Goal: Transaction & Acquisition: Purchase product/service

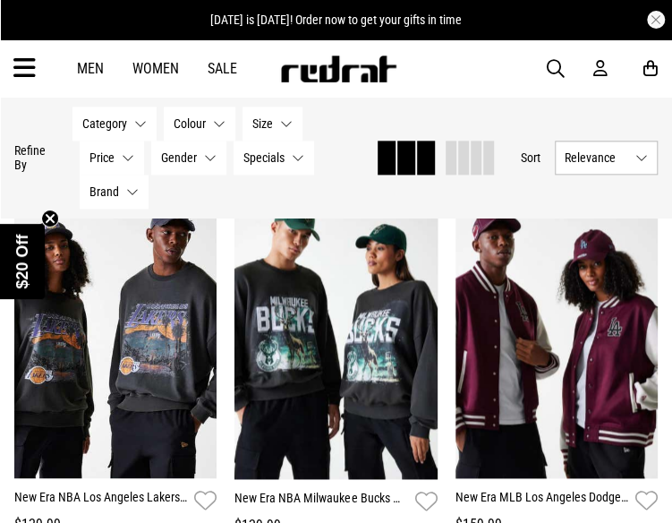
scroll to position [628, 0]
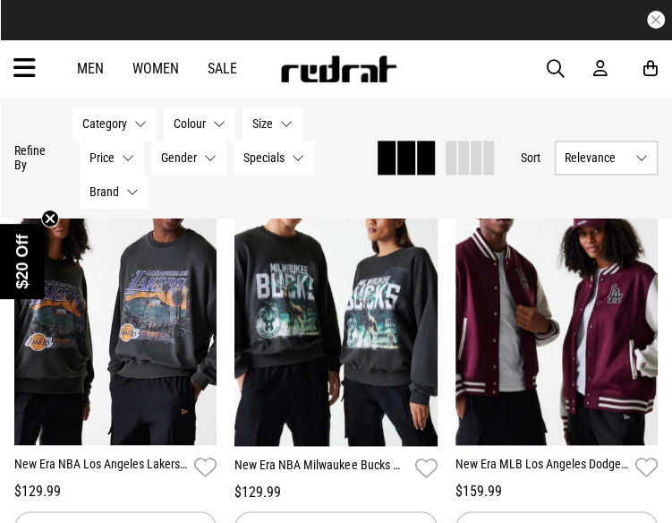
click at [90, 61] on link "Men" at bounding box center [90, 68] width 27 height 17
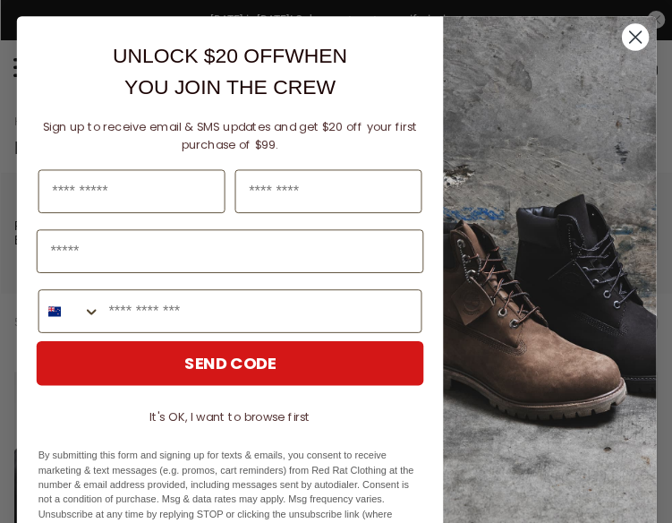
click at [622, 30] on circle "Close dialog" at bounding box center [634, 36] width 27 height 27
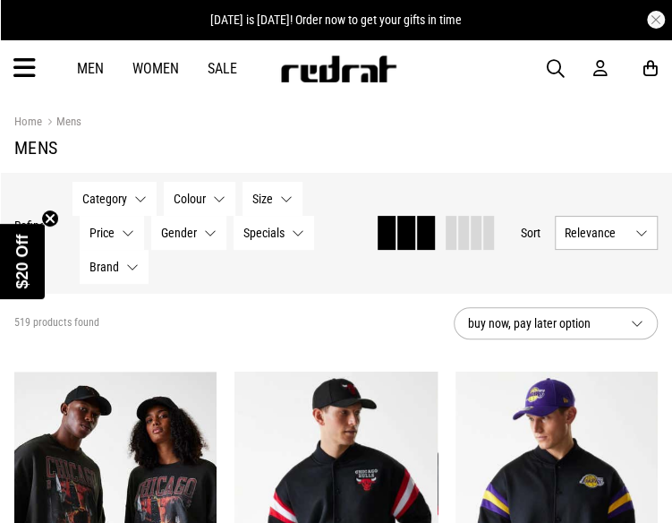
click at [98, 69] on link "Men" at bounding box center [90, 68] width 27 height 17
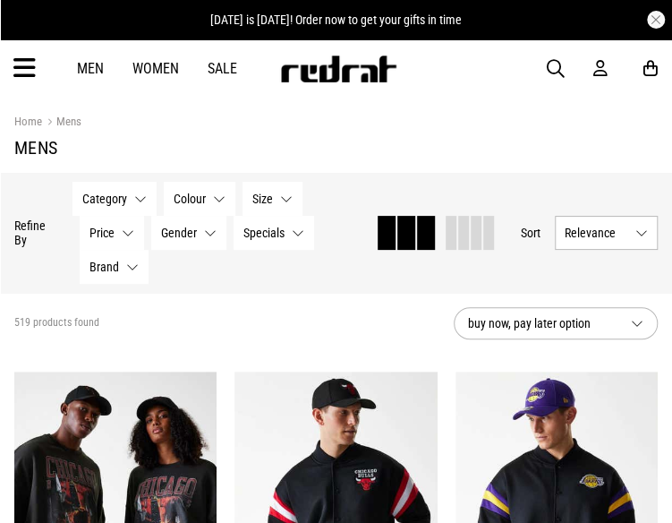
click at [592, 244] on button "Relevance" at bounding box center [606, 233] width 103 height 34
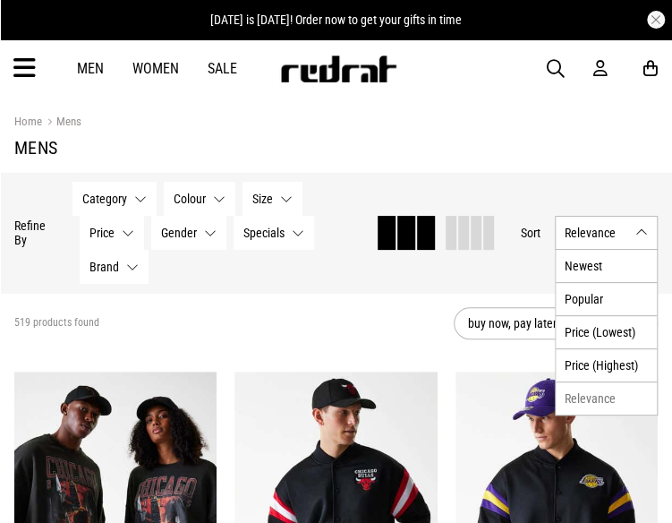
click at [229, 277] on div "Category None selected Category 0 Selected Clear Big & Tall (74) Bottoms (117) …" at bounding box center [217, 233] width 289 height 102
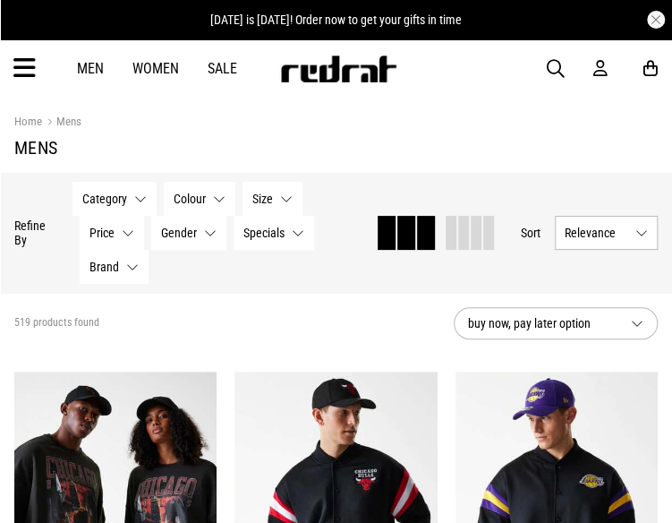
click at [269, 228] on span "Specials" at bounding box center [264, 233] width 41 height 14
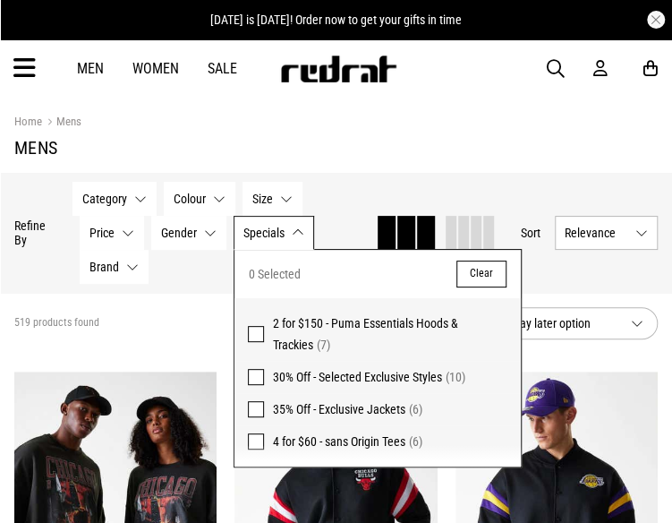
click at [133, 175] on div "Hide Refine s Refine By Filters Category None selected Category 0 Selected Clea…" at bounding box center [336, 233] width 672 height 120
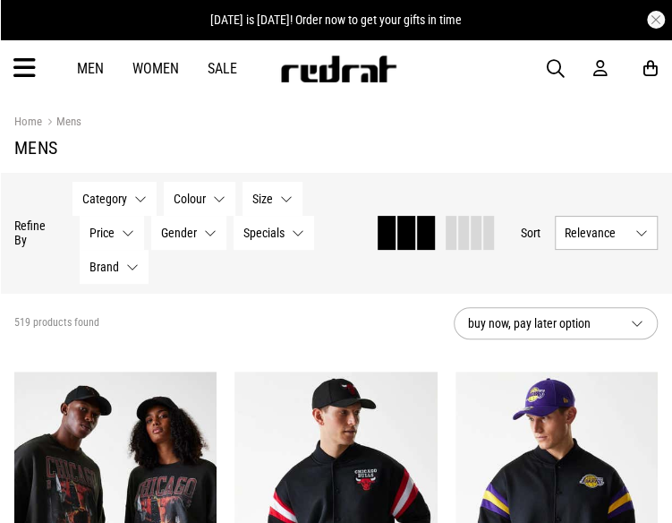
click at [127, 189] on button "Category None selected" at bounding box center [115, 199] width 84 height 34
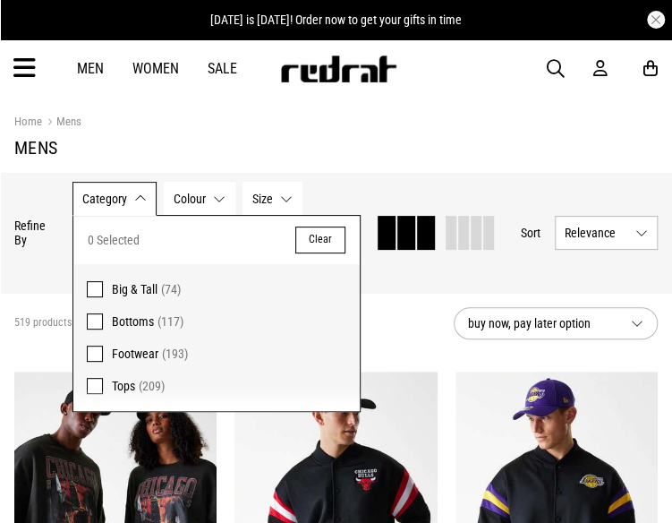
click at [134, 370] on label "Tops (209)" at bounding box center [216, 390] width 287 height 41
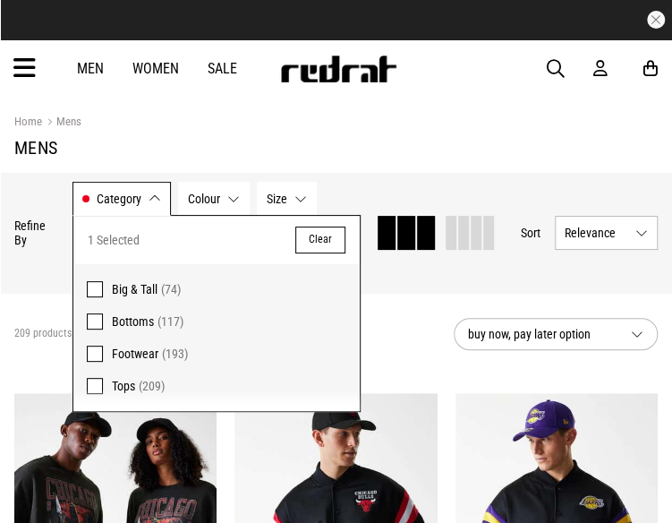
click at [480, 135] on section "Home Mens Mens" at bounding box center [336, 135] width 644 height 75
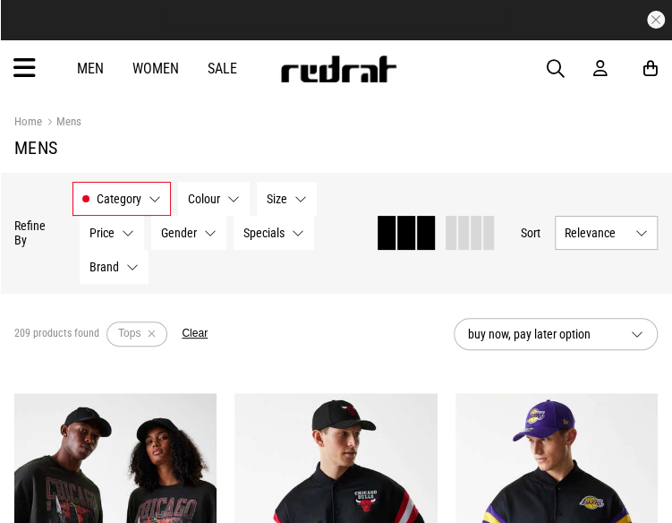
click at [191, 223] on button "Gender None selected" at bounding box center [188, 233] width 75 height 34
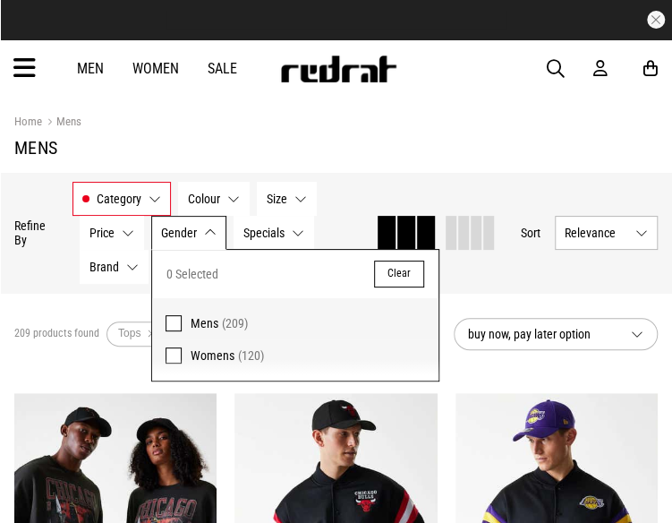
click at [193, 323] on span "Mens" at bounding box center [205, 323] width 28 height 14
click at [227, 202] on button "Colour None selected" at bounding box center [214, 199] width 72 height 34
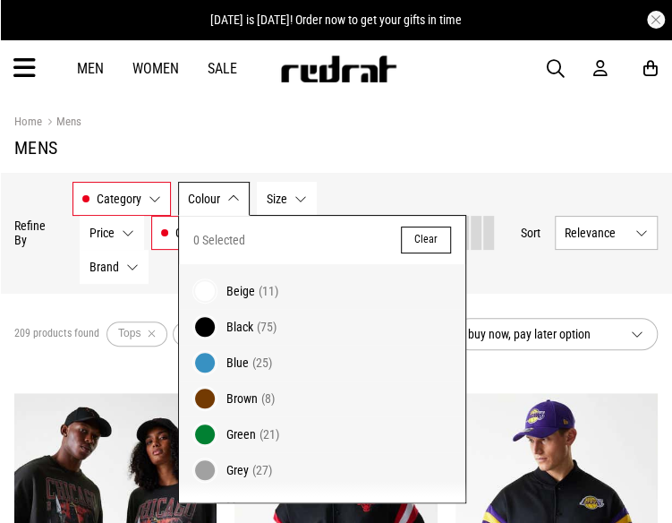
click at [236, 331] on span "Black (75)" at bounding box center [340, 326] width 226 height 21
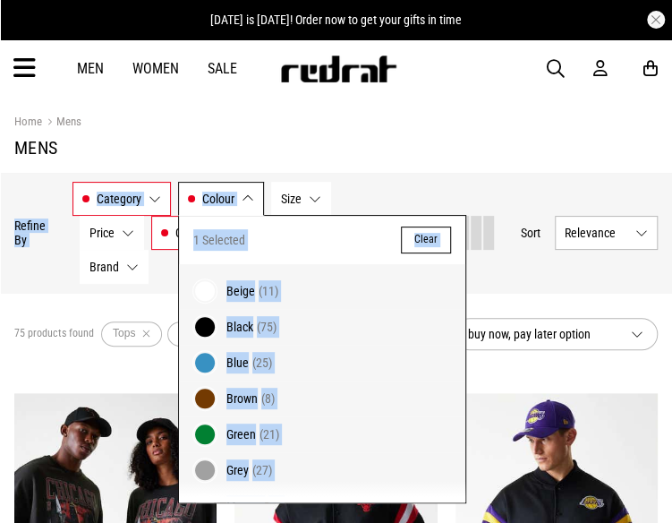
drag, startPoint x: 373, startPoint y: 146, endPoint x: 305, endPoint y: 193, distance: 81.7
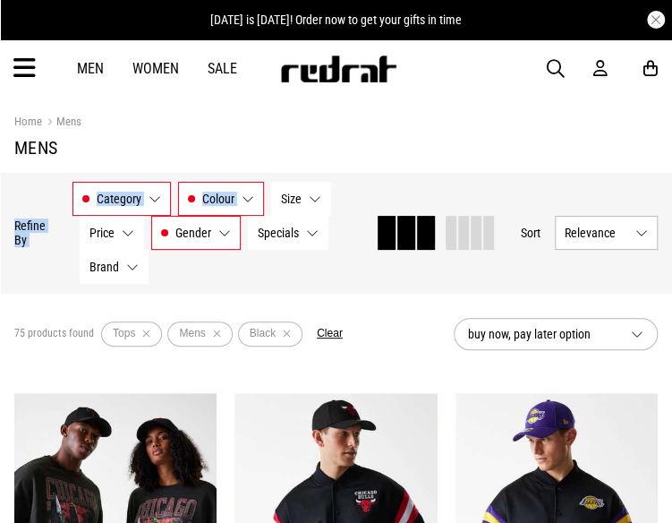
click at [305, 193] on button "Size None selected" at bounding box center [301, 199] width 60 height 34
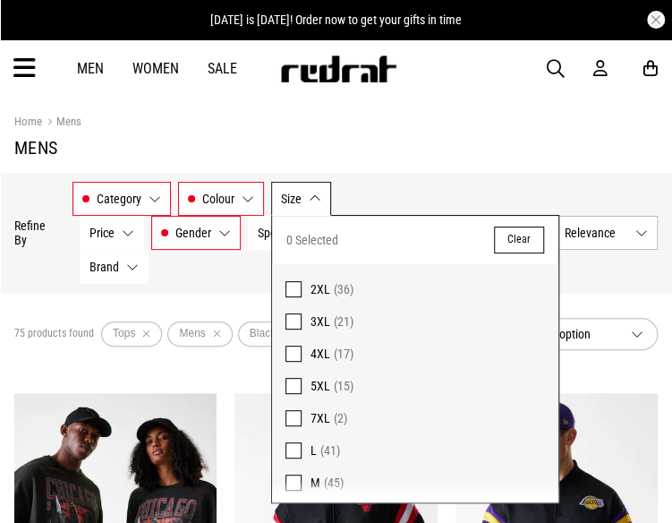
click at [285, 440] on label "L (41)" at bounding box center [415, 450] width 287 height 32
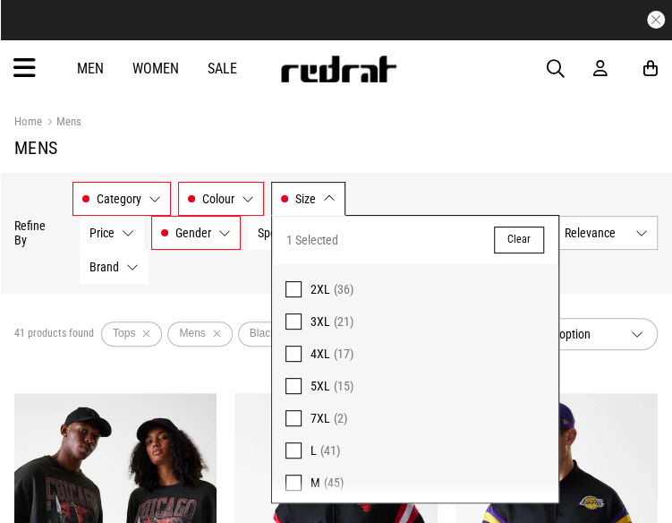
click at [396, 149] on h1 "Mens" at bounding box center [336, 147] width 644 height 21
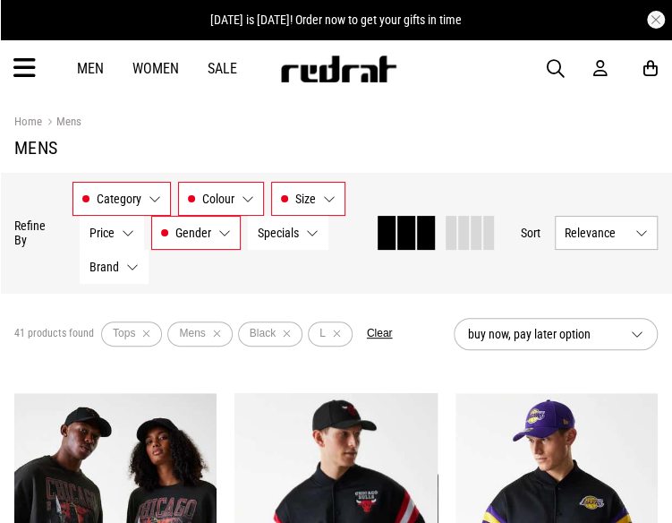
click at [613, 237] on span "Relevance" at bounding box center [597, 233] width 64 height 14
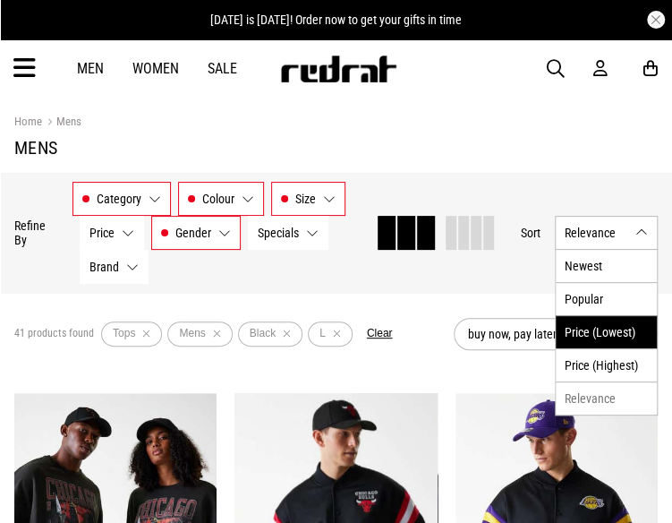
click at [598, 327] on li "Price (Lowest)" at bounding box center [606, 331] width 101 height 33
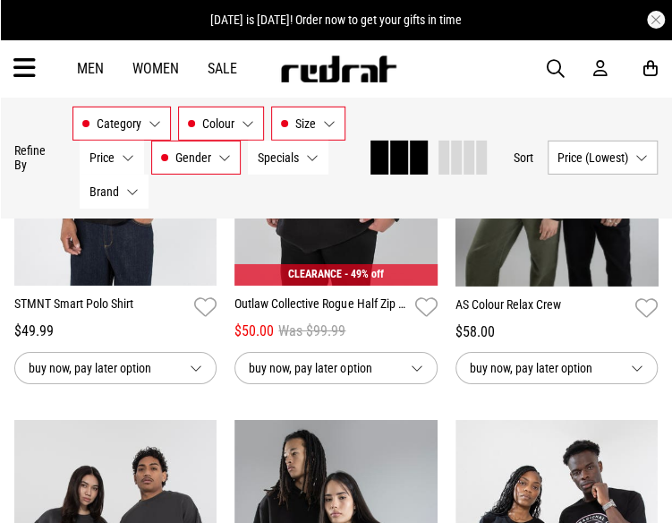
scroll to position [1649, 0]
